Goal: Information Seeking & Learning: Learn about a topic

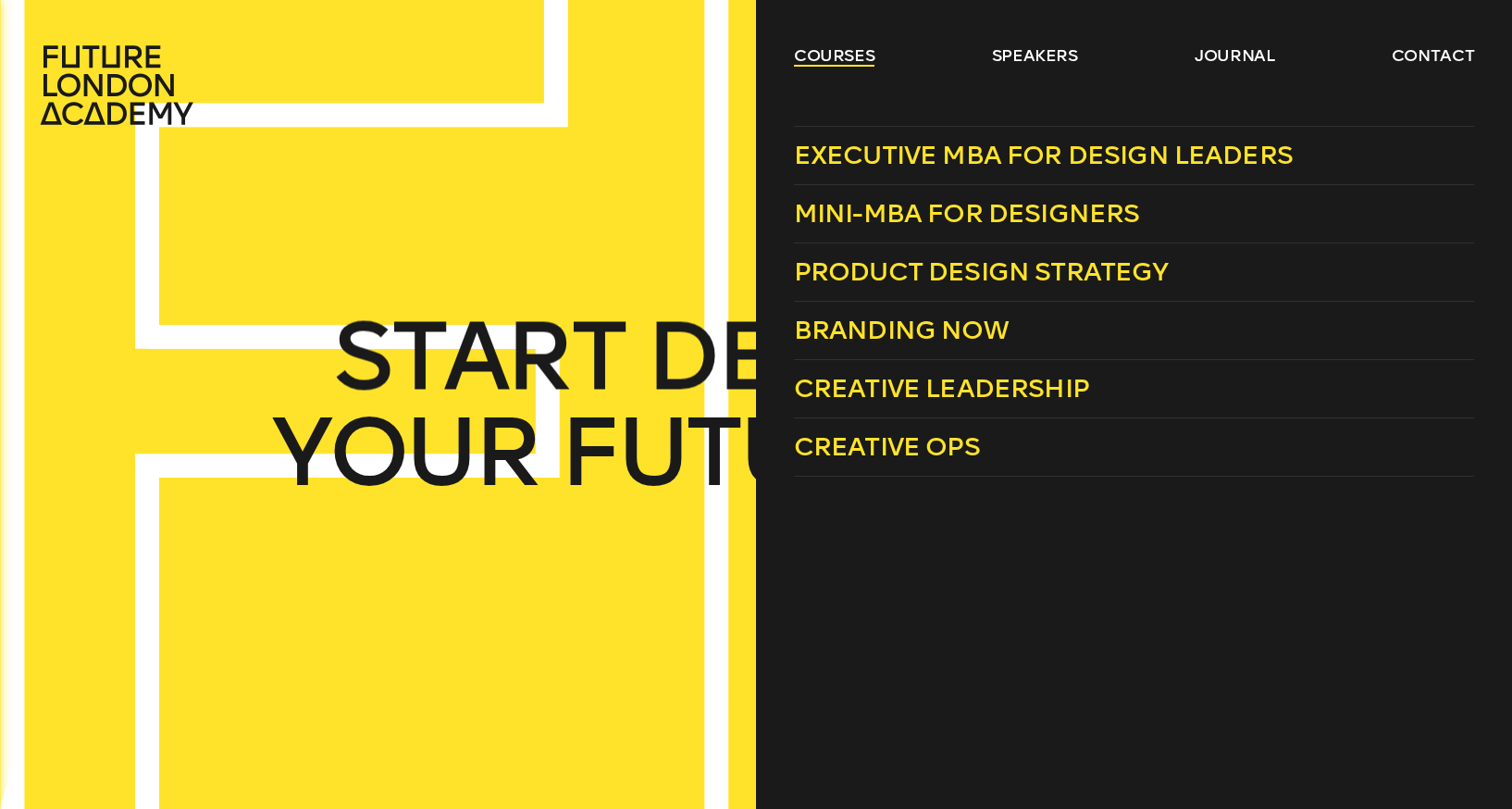
click at [840, 59] on link "courses" at bounding box center [834, 55] width 81 height 23
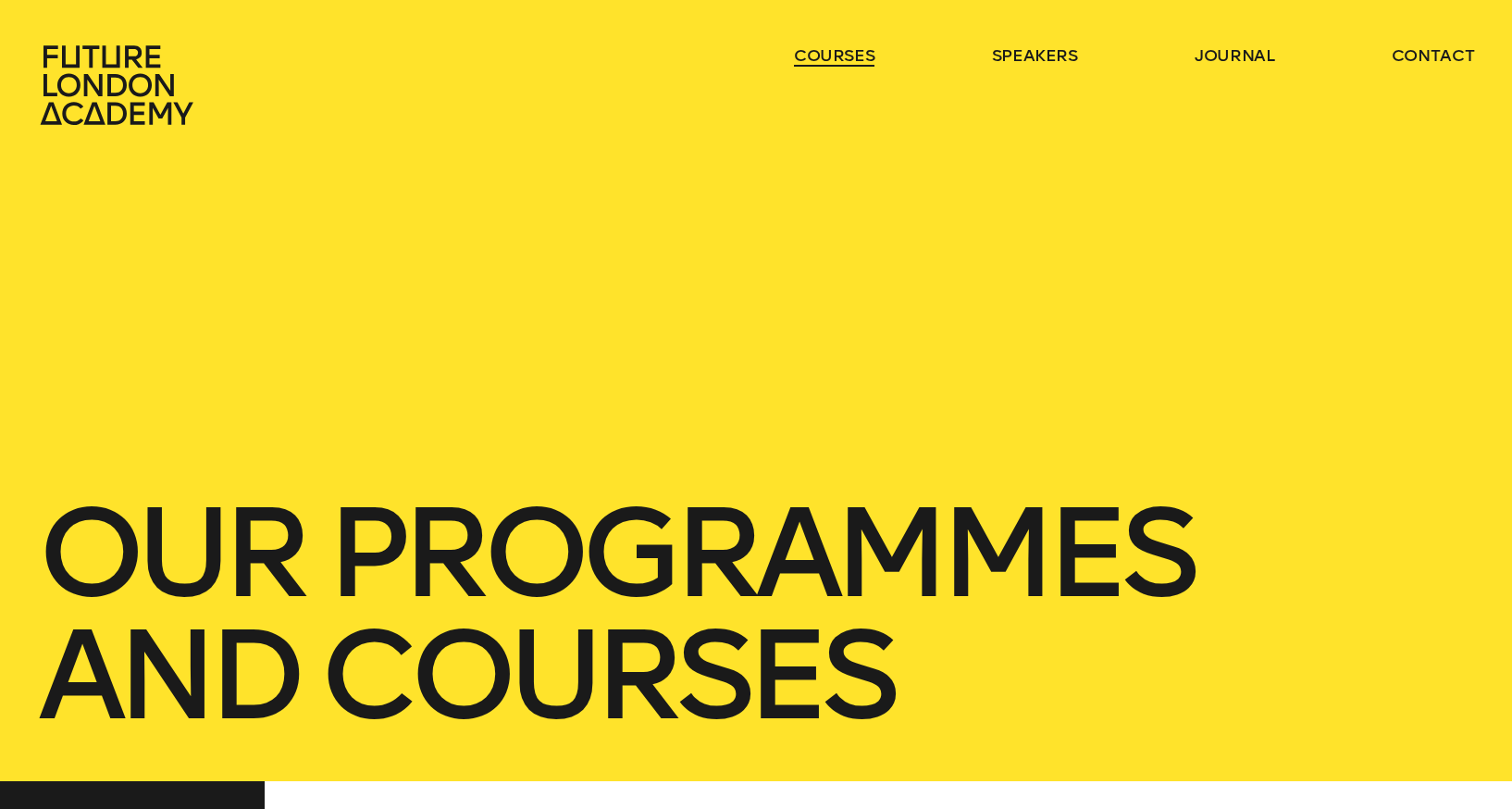
click at [840, 59] on link "courses" at bounding box center [834, 55] width 81 height 23
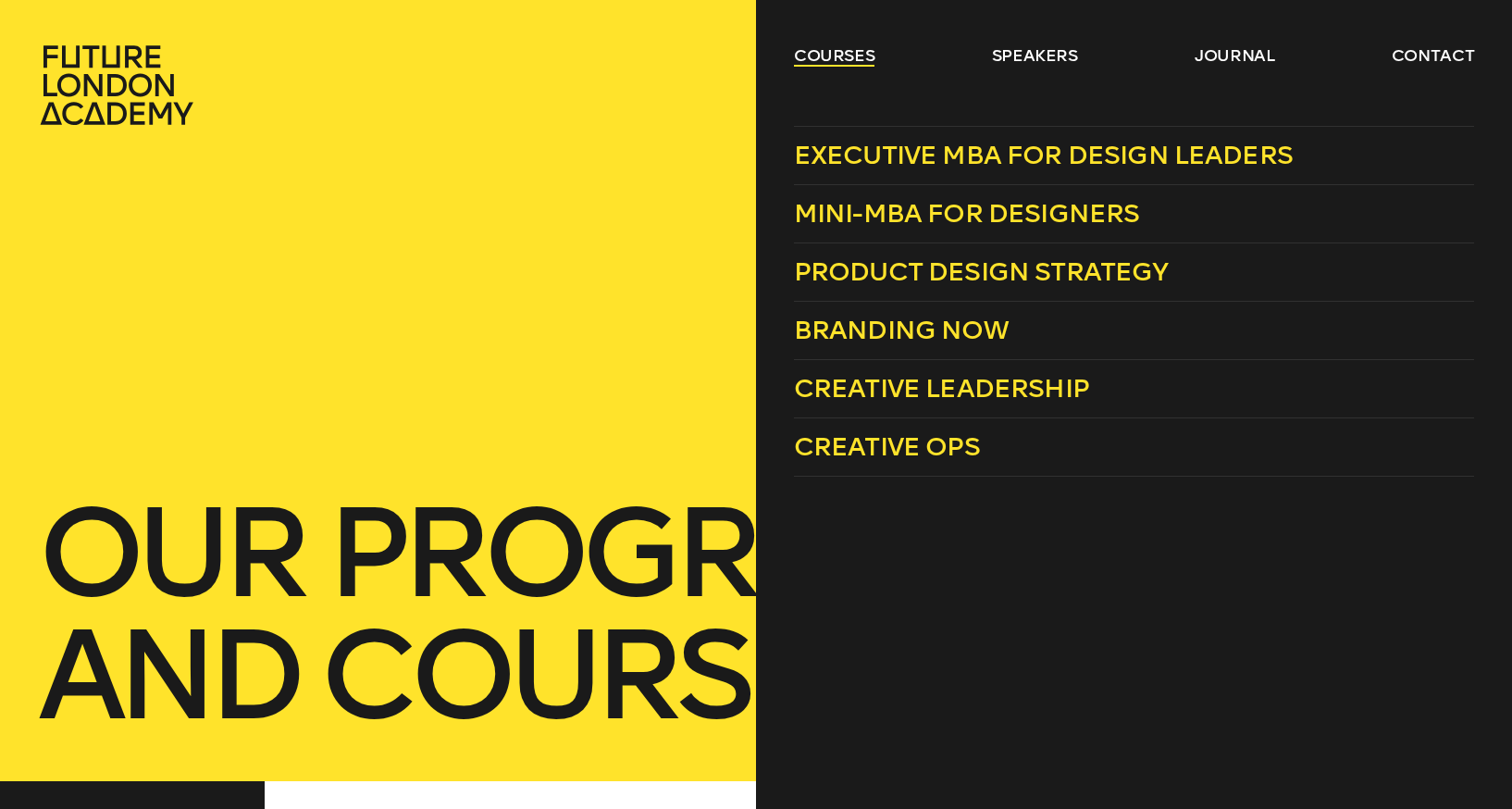
click at [858, 59] on link "courses" at bounding box center [834, 55] width 81 height 23
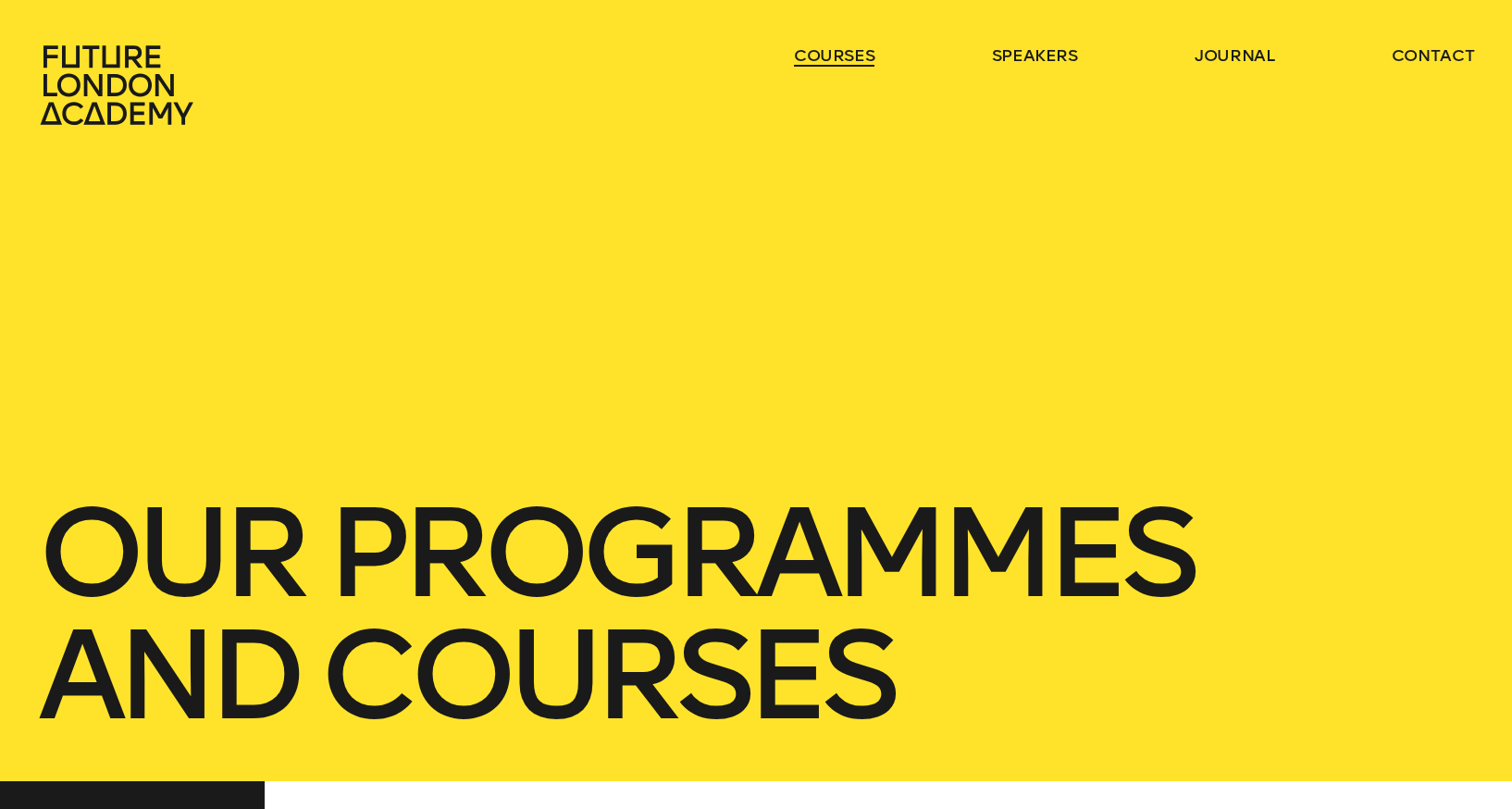
click at [858, 59] on link "courses" at bounding box center [834, 55] width 81 height 23
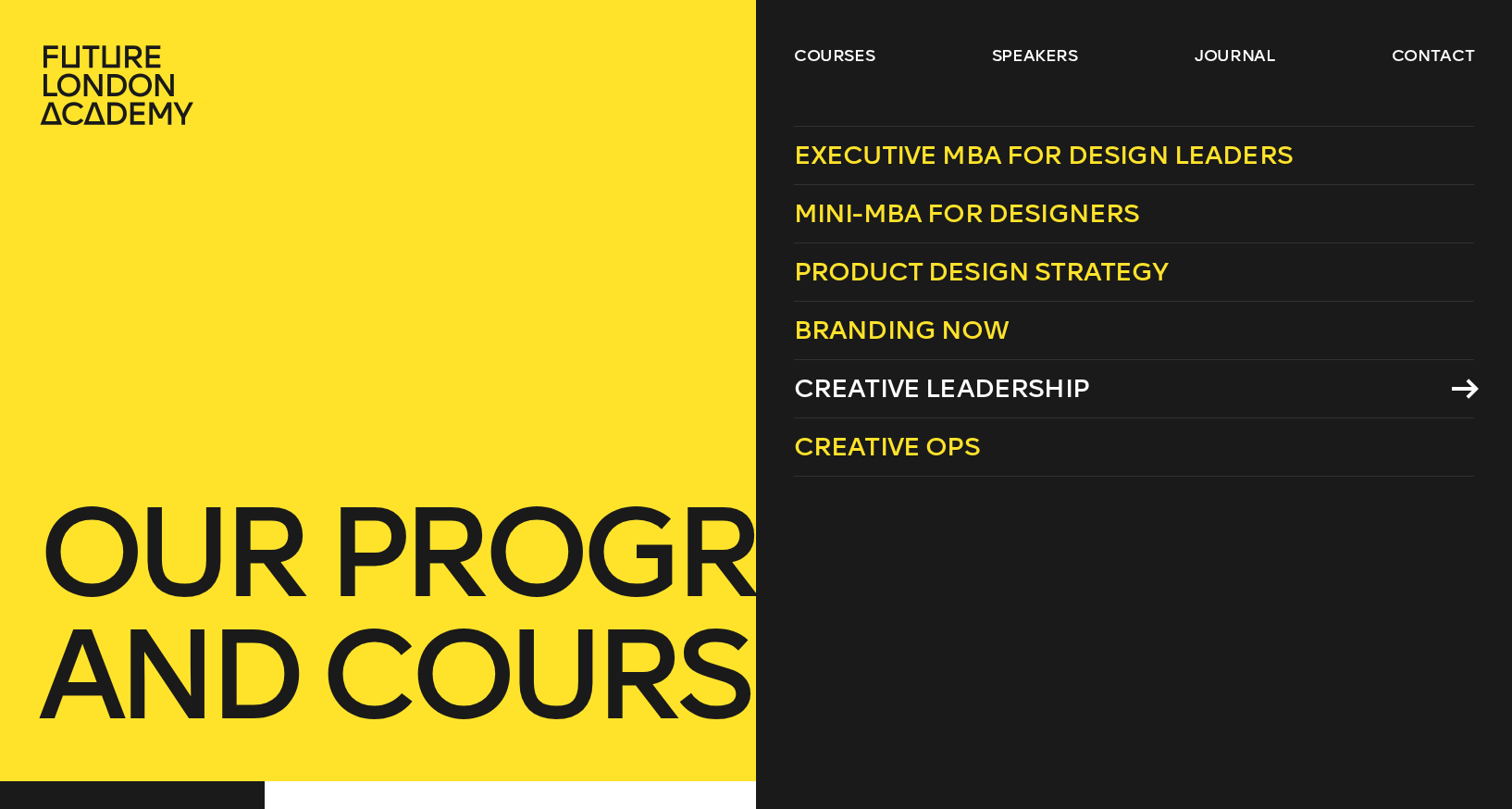
click at [918, 388] on span "Creative Leadership" at bounding box center [941, 388] width 295 height 30
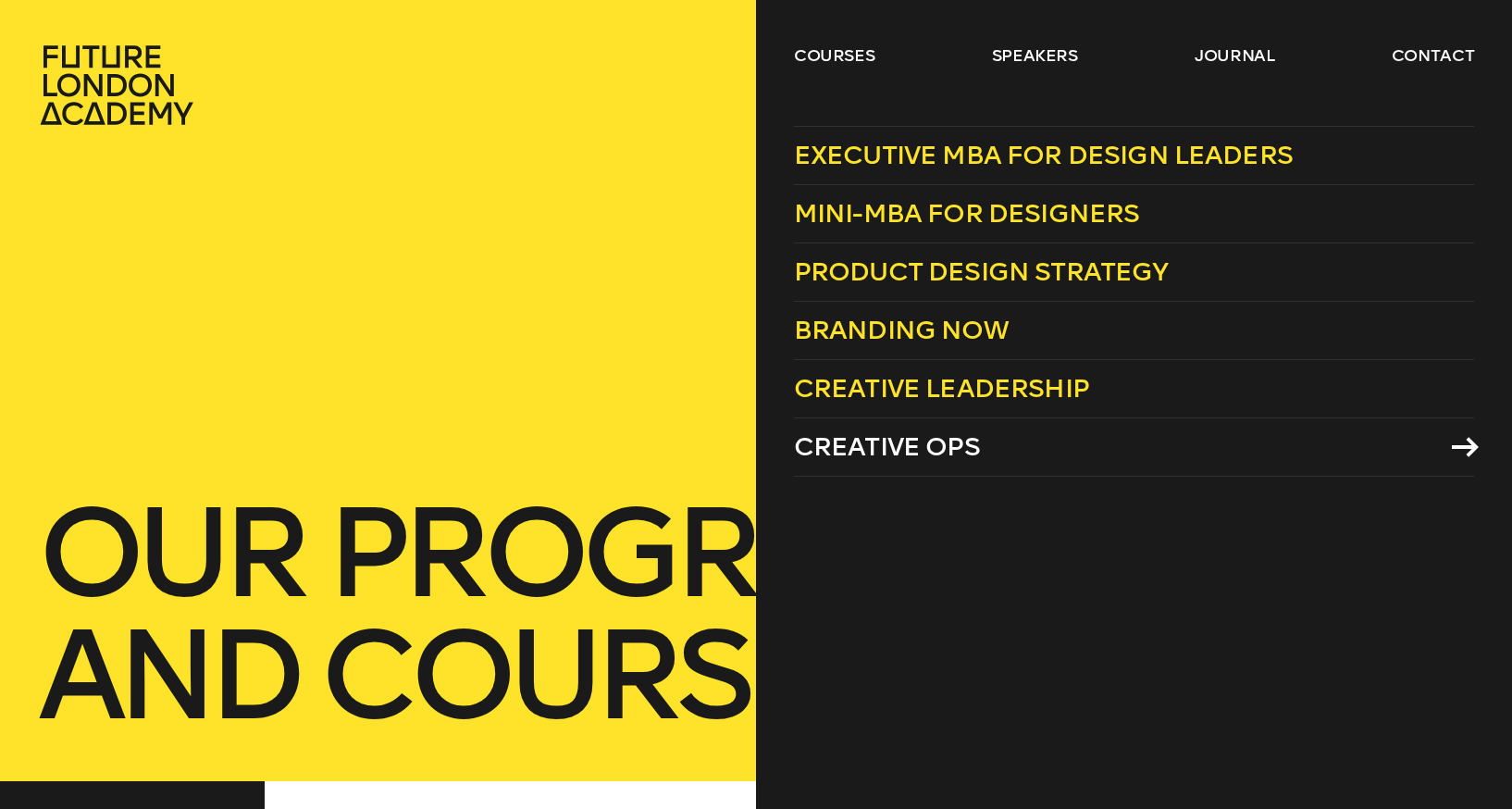
click at [928, 446] on span "Creative Ops" at bounding box center [887, 446] width 186 height 30
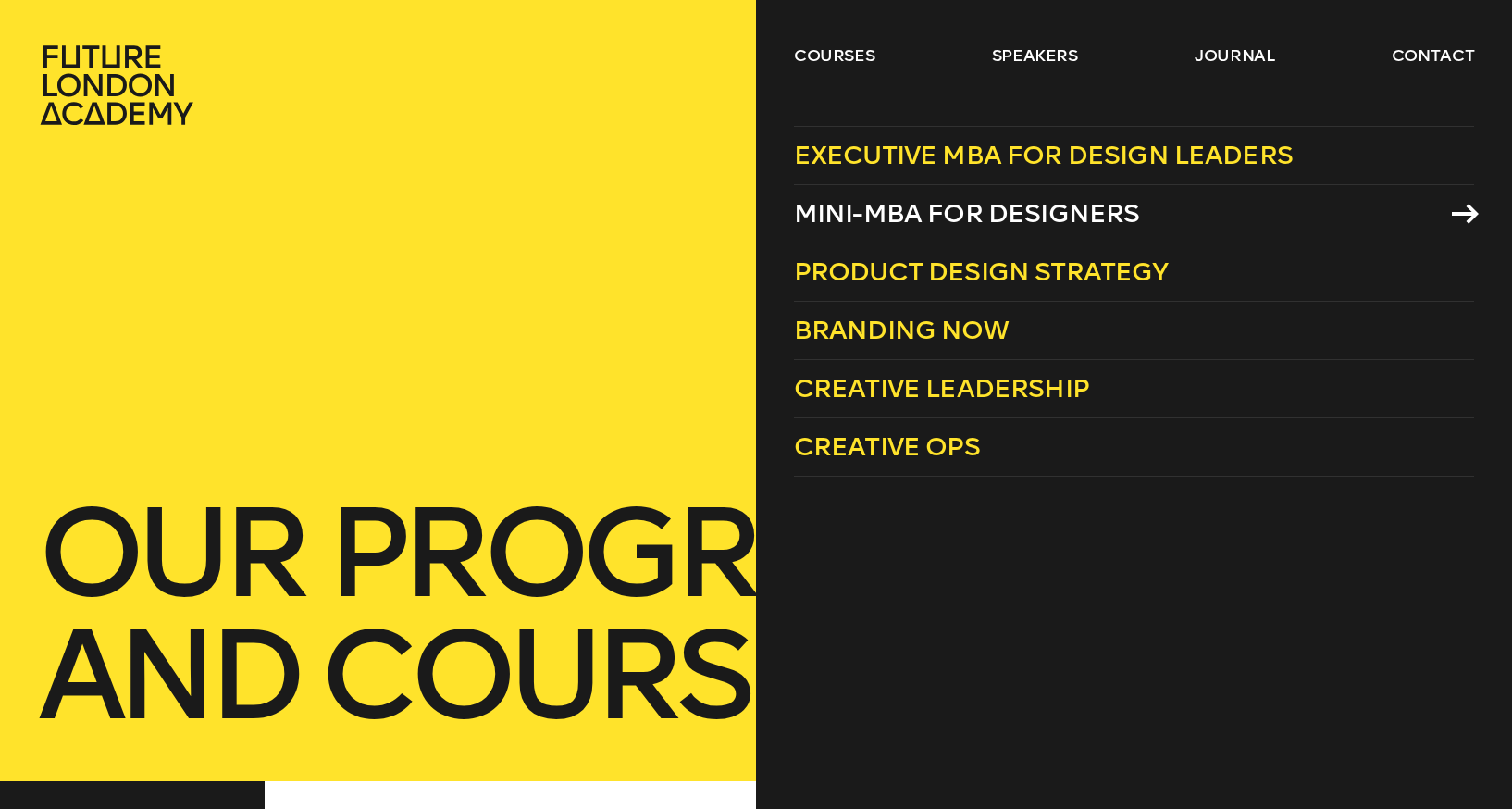
click at [901, 208] on span "Mini-MBA for Designers" at bounding box center [967, 213] width 346 height 30
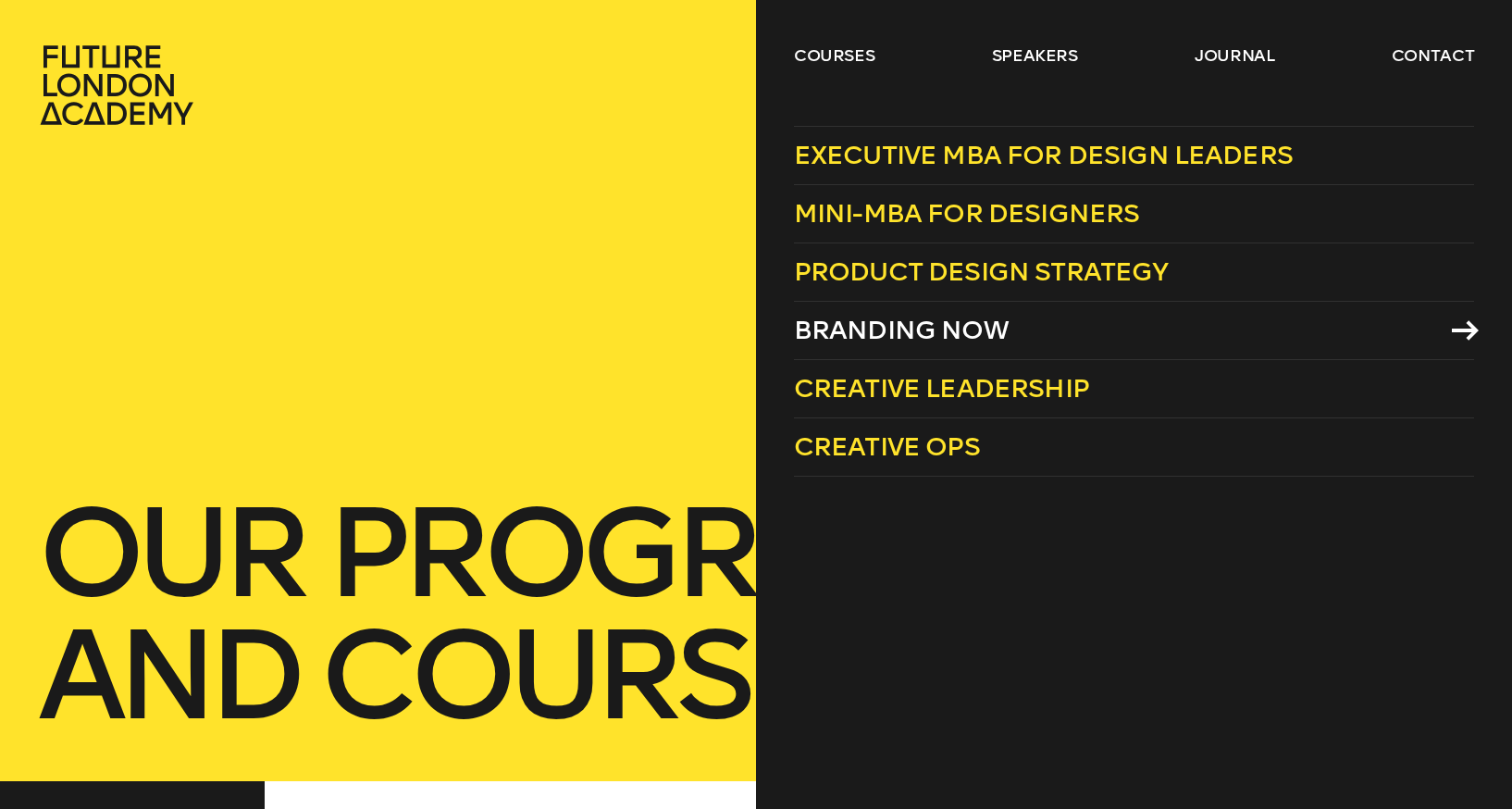
click at [864, 327] on span "Branding Now" at bounding box center [901, 329] width 214 height 30
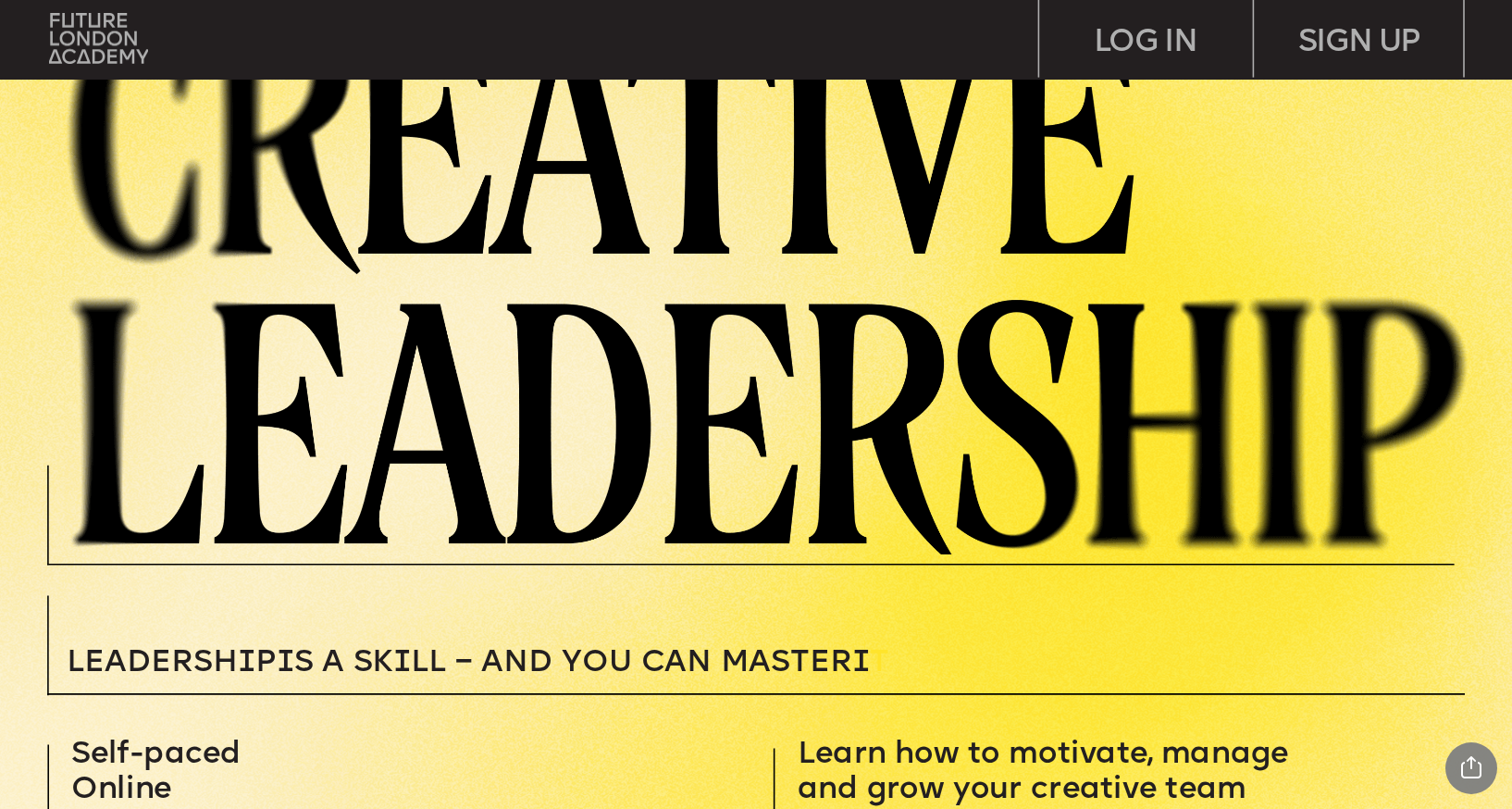
scroll to position [34, 0]
